Goal: Communication & Community: Answer question/provide support

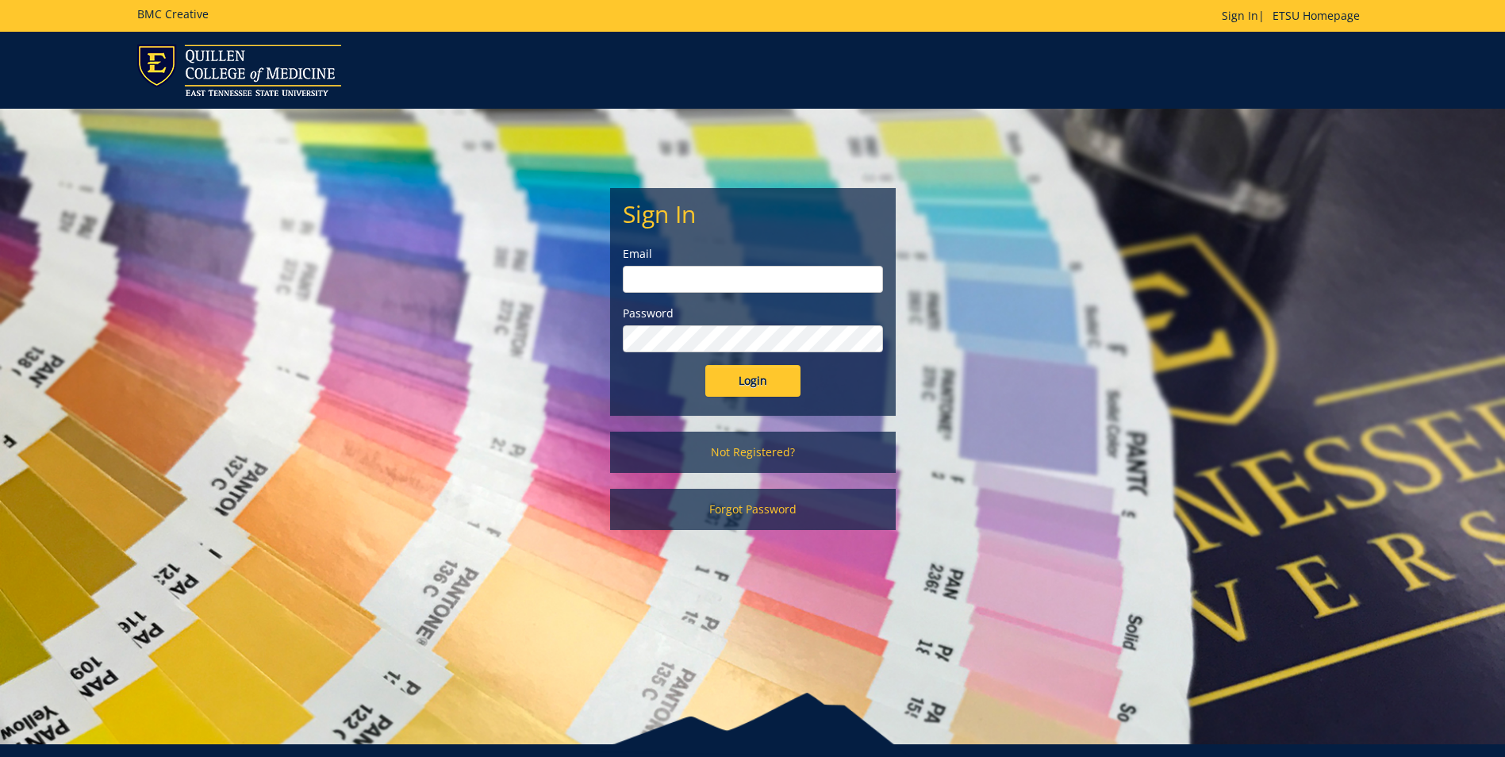
click at [767, 289] on input "email" at bounding box center [753, 279] width 260 height 27
type input "[EMAIL_ADDRESS][DOMAIN_NAME]"
click at [705, 365] on input "Login" at bounding box center [752, 381] width 95 height 32
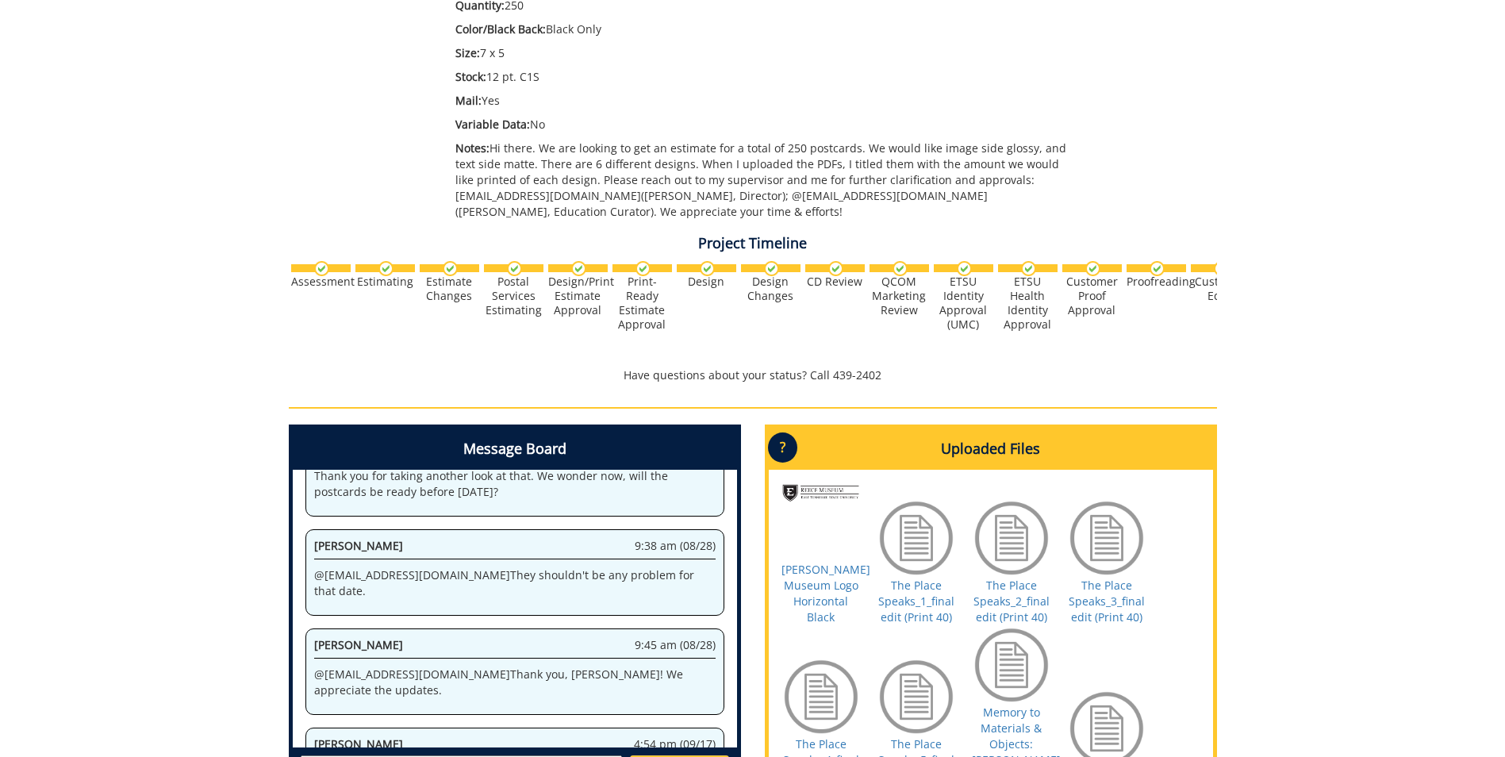
scroll to position [476, 0]
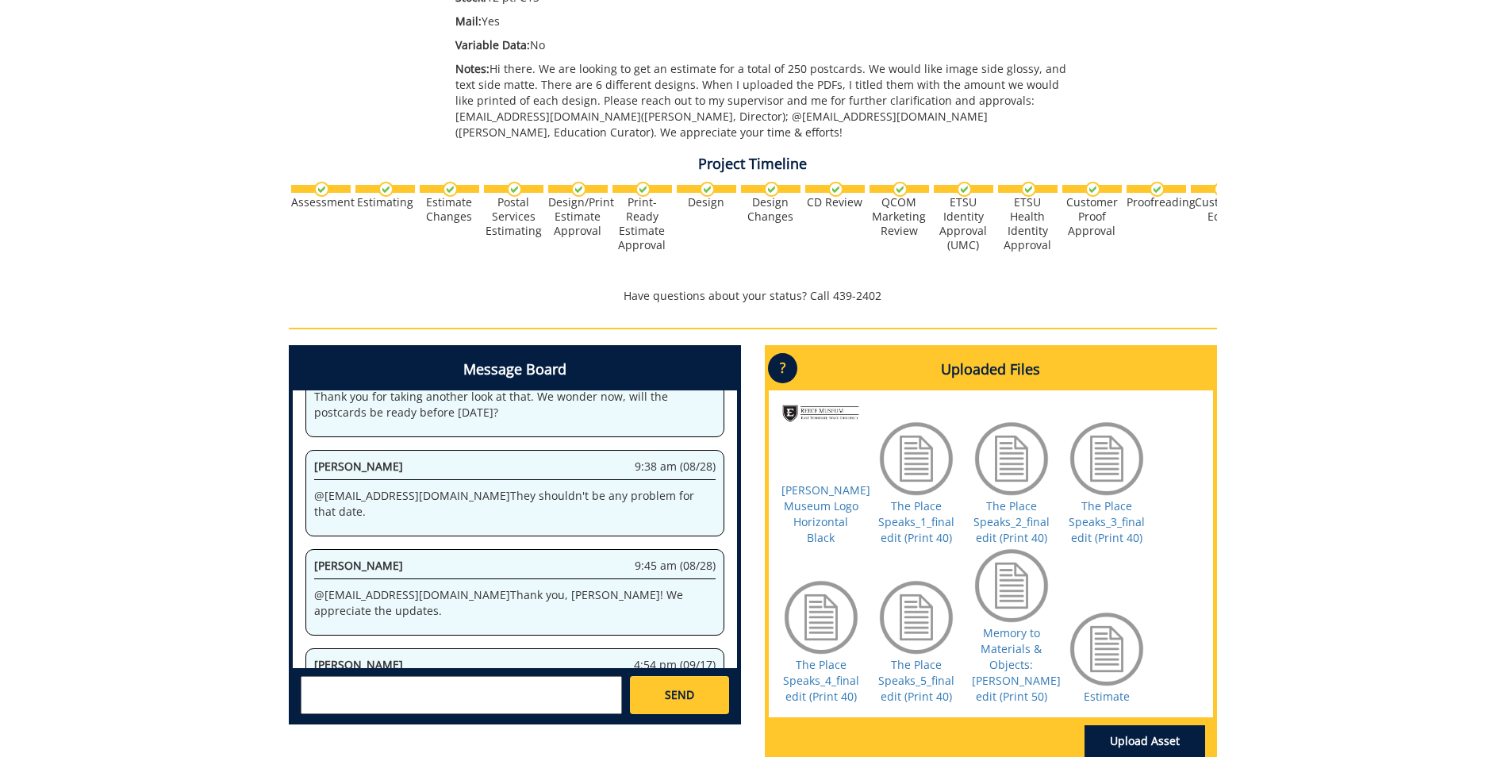
click at [571, 696] on textarea at bounding box center [461, 695] width 321 height 38
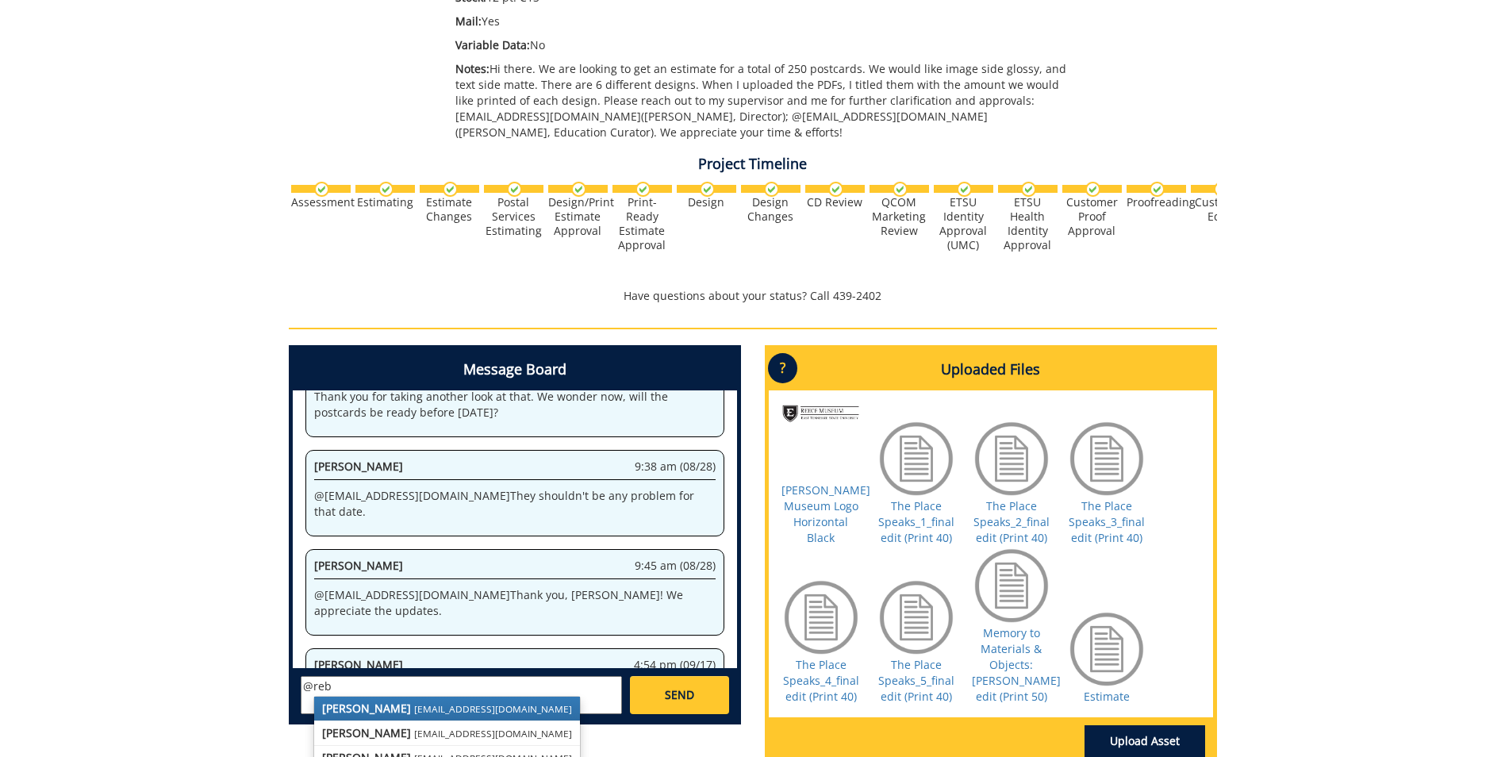
click at [489, 713] on link "[PERSON_NAME] [PERSON_NAME][EMAIL_ADDRESS][DOMAIN_NAME]" at bounding box center [447, 708] width 266 height 24
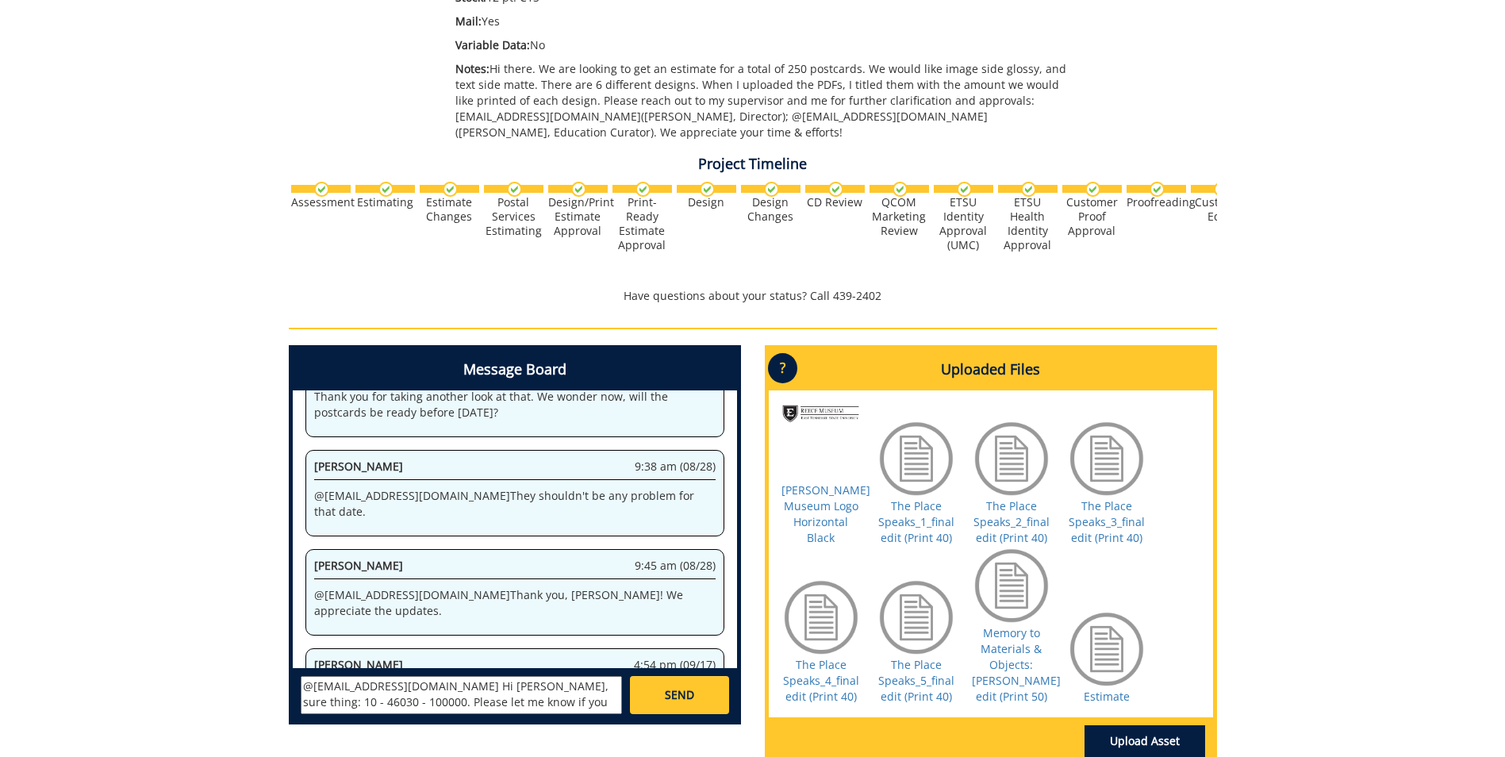
type textarea "@[EMAIL_ADDRESS][DOMAIN_NAME] Hi [PERSON_NAME], sure thing: 10 - 46030 - 100000…"
click at [713, 698] on link "SEND" at bounding box center [679, 695] width 98 height 38
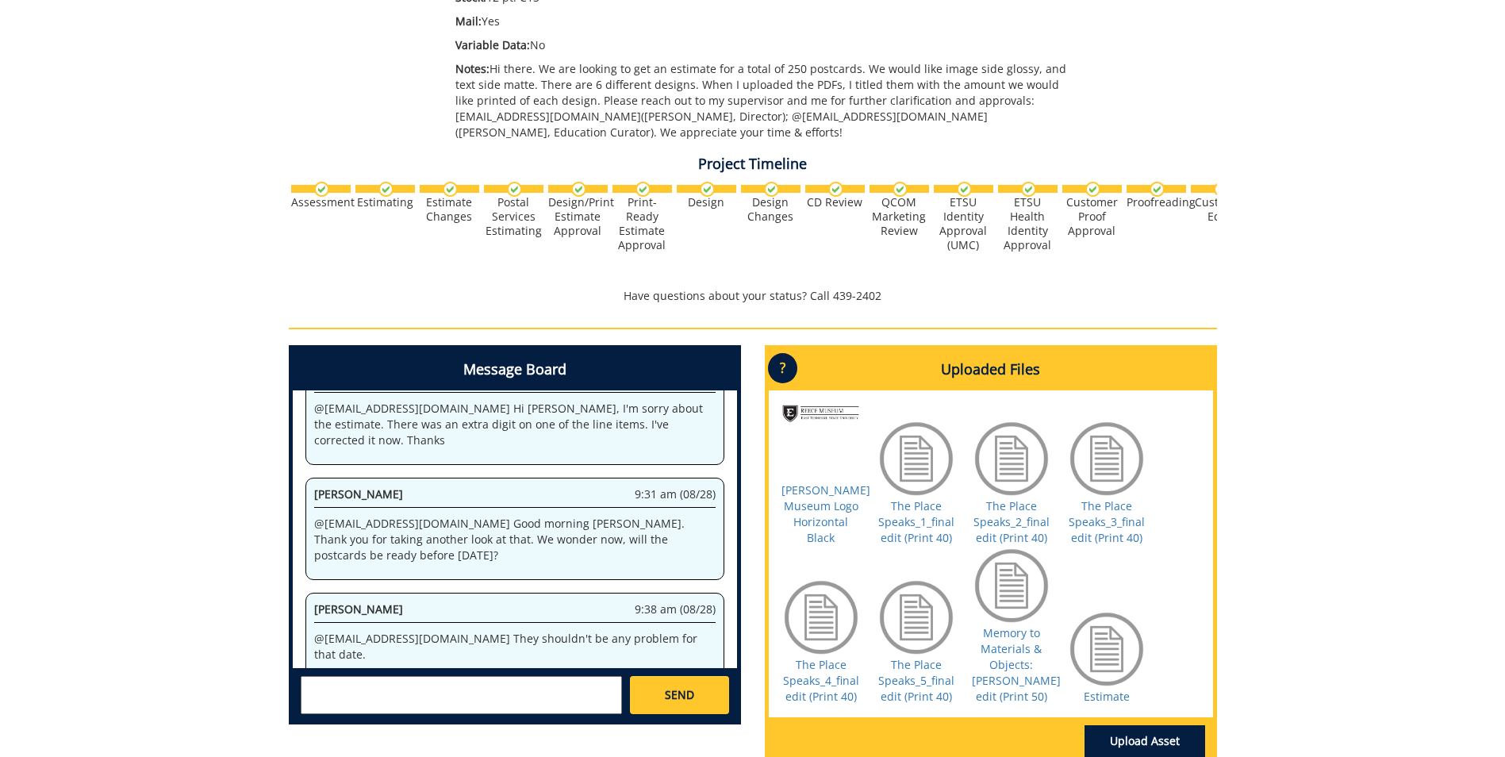
scroll to position [749460, 0]
